Goal: Check status

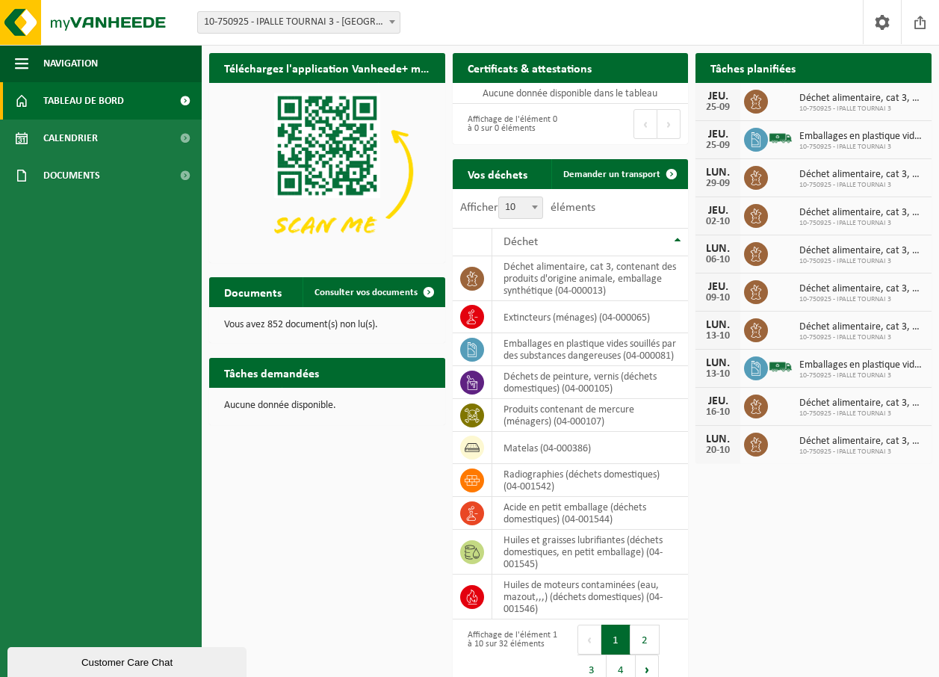
click at [128, 96] on link "Tableau de bord" at bounding box center [101, 100] width 202 height 37
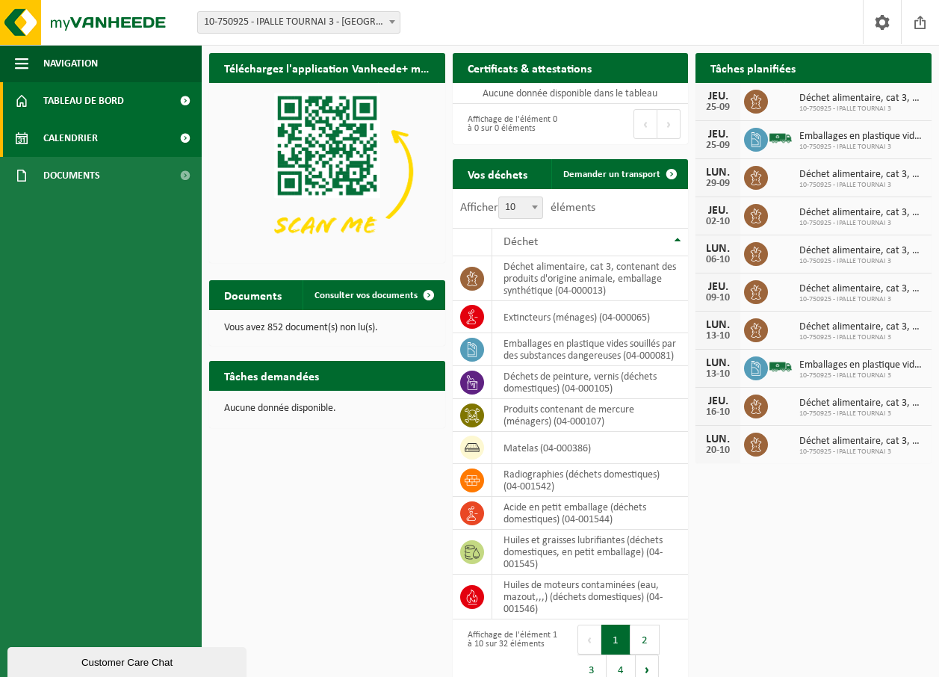
click at [112, 135] on link "Calendrier" at bounding box center [101, 138] width 202 height 37
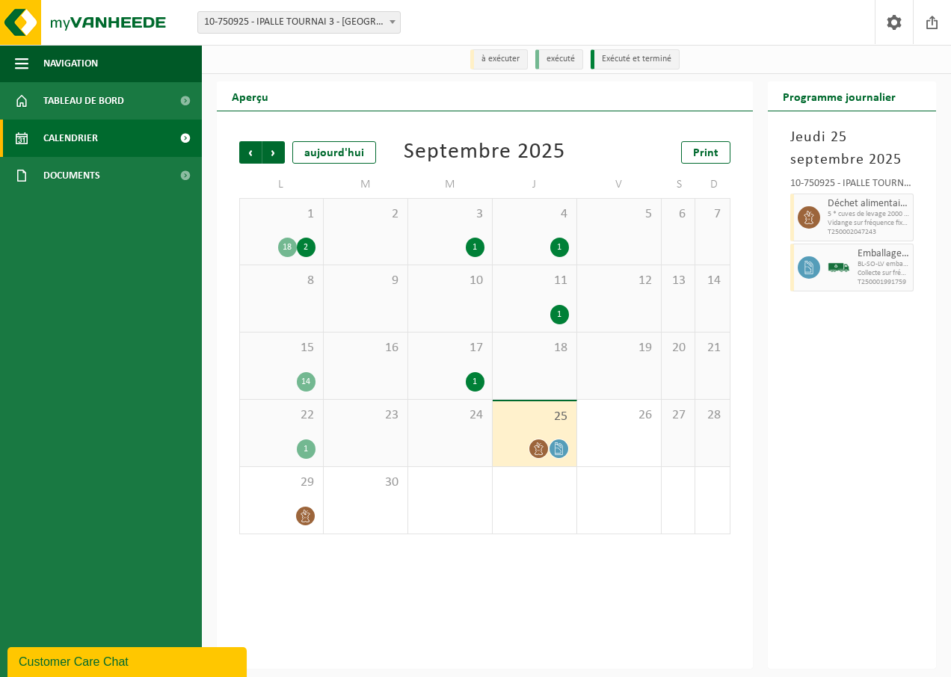
click at [534, 447] on icon at bounding box center [538, 448] width 13 height 13
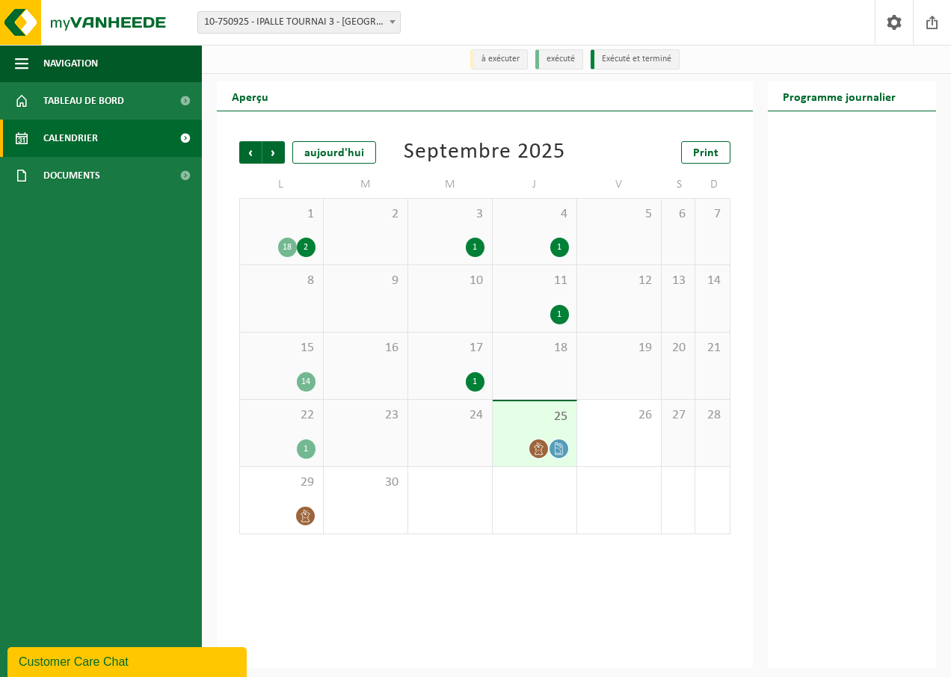
click at [563, 446] on icon at bounding box center [558, 448] width 13 height 13
